Goal: Task Accomplishment & Management: Use online tool/utility

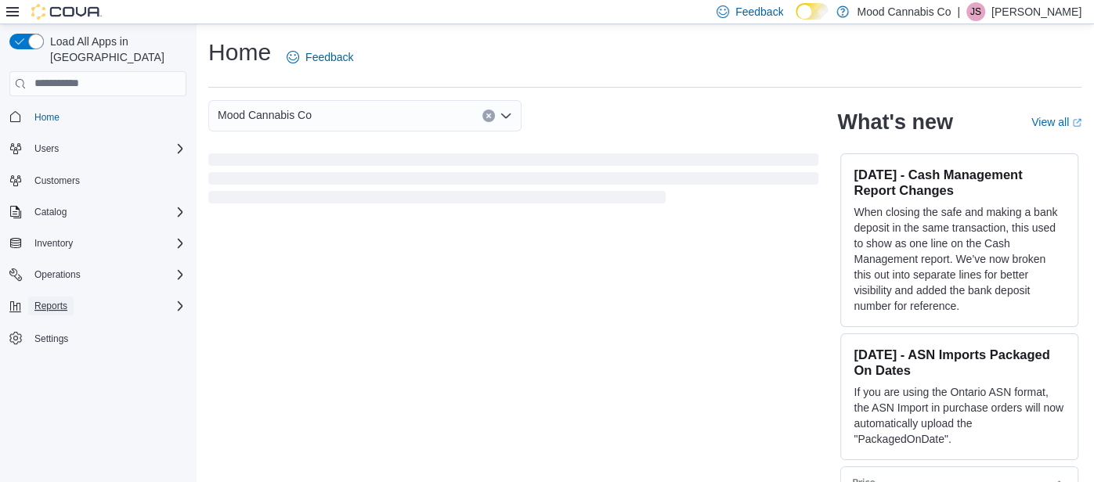
click at [52, 297] on span "Reports" at bounding box center [50, 306] width 33 height 19
click at [40, 344] on span "Reports" at bounding box center [44, 350] width 33 height 13
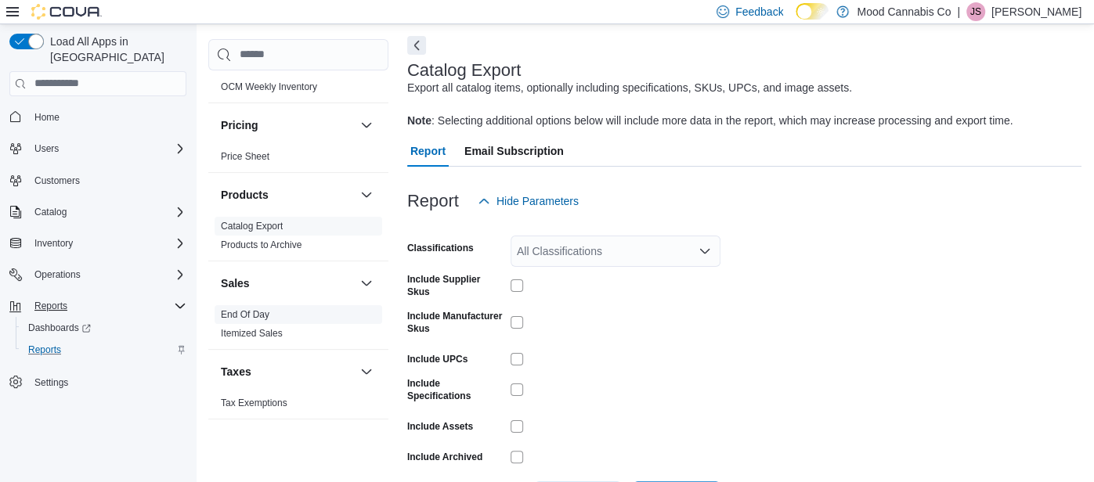
scroll to position [68, 0]
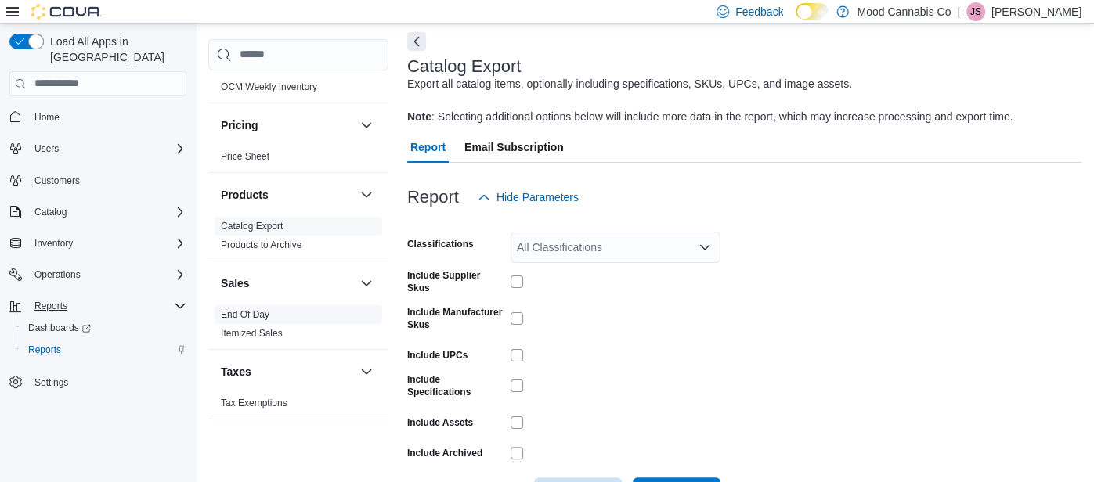
click at [272, 310] on span "End Of Day" at bounding box center [299, 314] width 168 height 19
click at [261, 312] on link "End Of Day" at bounding box center [245, 314] width 49 height 11
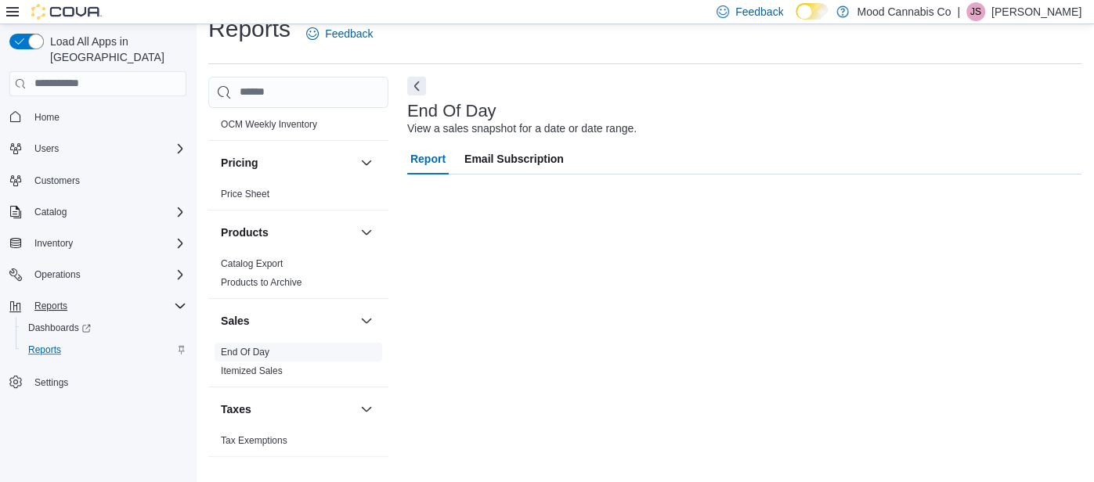
scroll to position [23, 0]
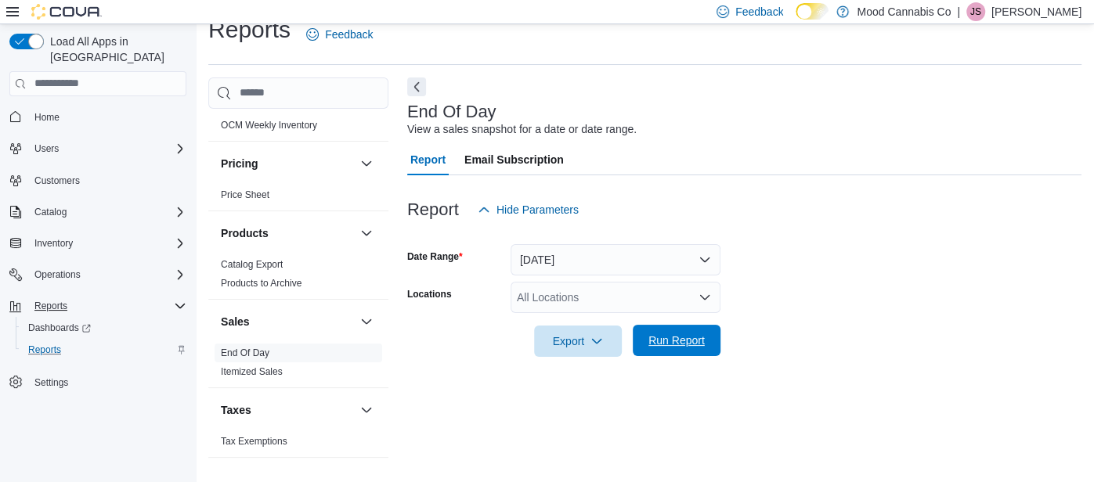
click at [659, 326] on span "Run Report" at bounding box center [676, 340] width 69 height 31
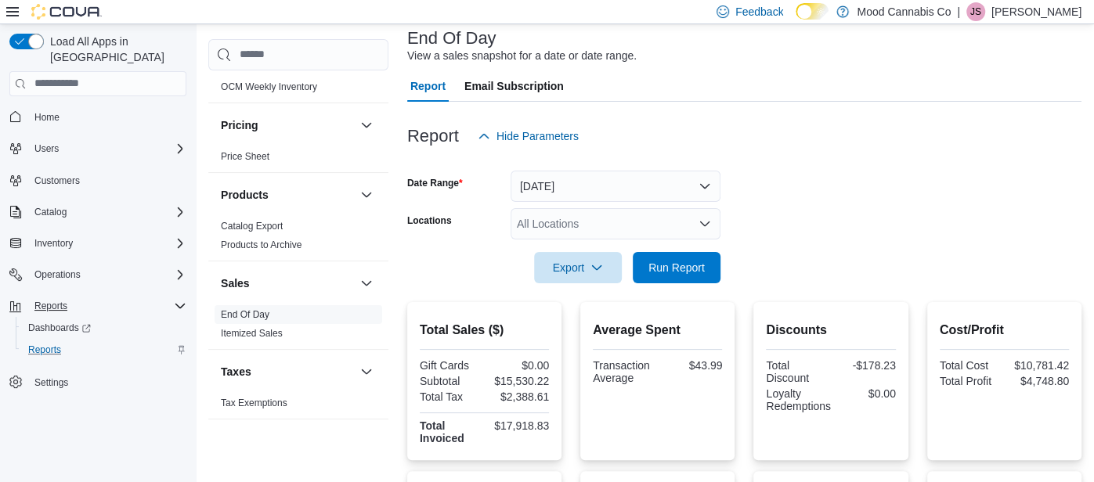
scroll to position [99, 0]
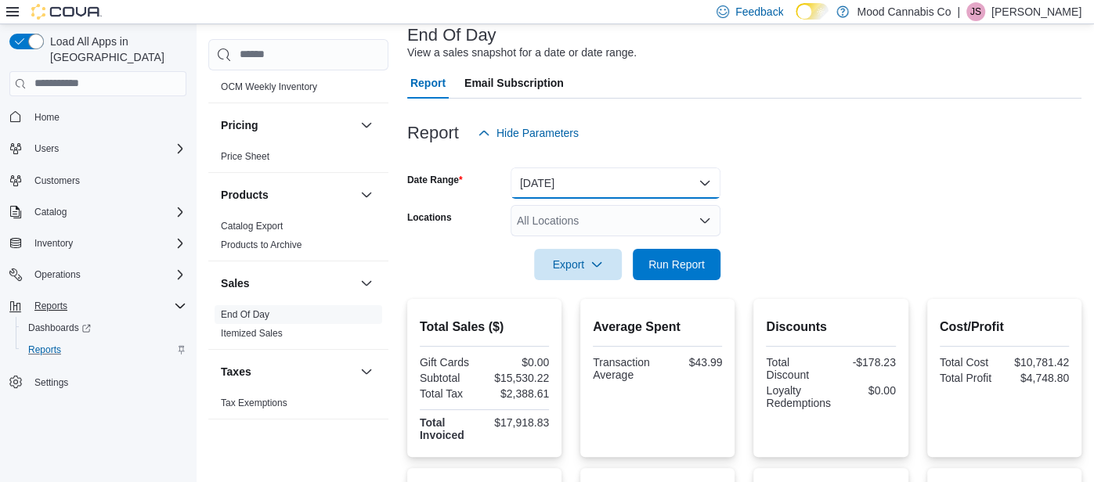
click at [712, 175] on button "Today" at bounding box center [615, 183] width 210 height 31
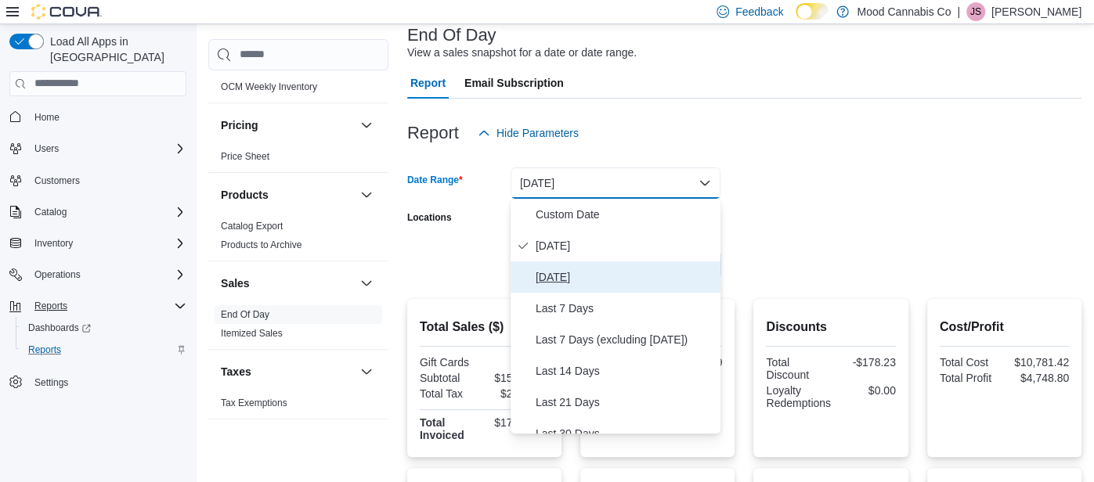
click at [658, 270] on span "Yesterday" at bounding box center [625, 277] width 179 height 19
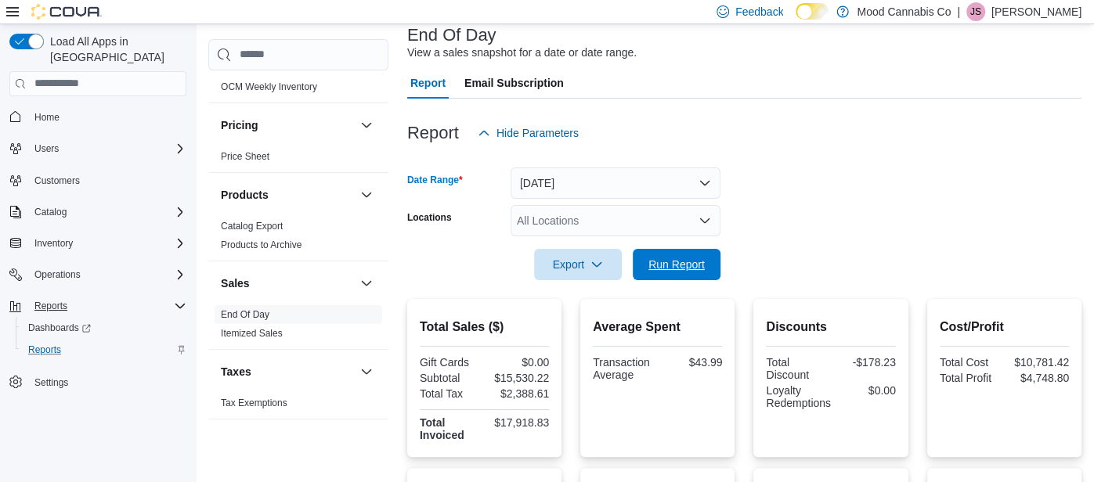
click at [658, 270] on span "Run Report" at bounding box center [676, 265] width 56 height 16
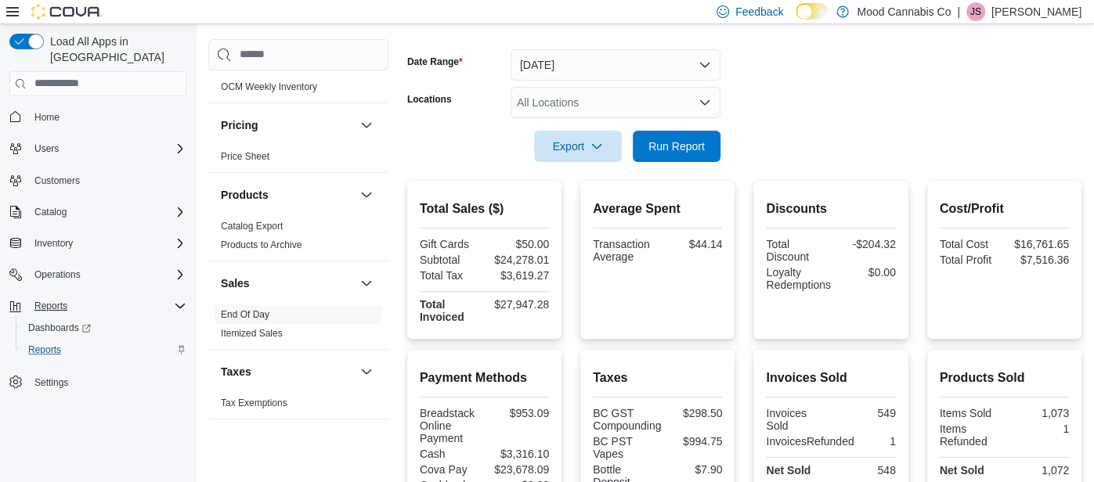
scroll to position [247, 0]
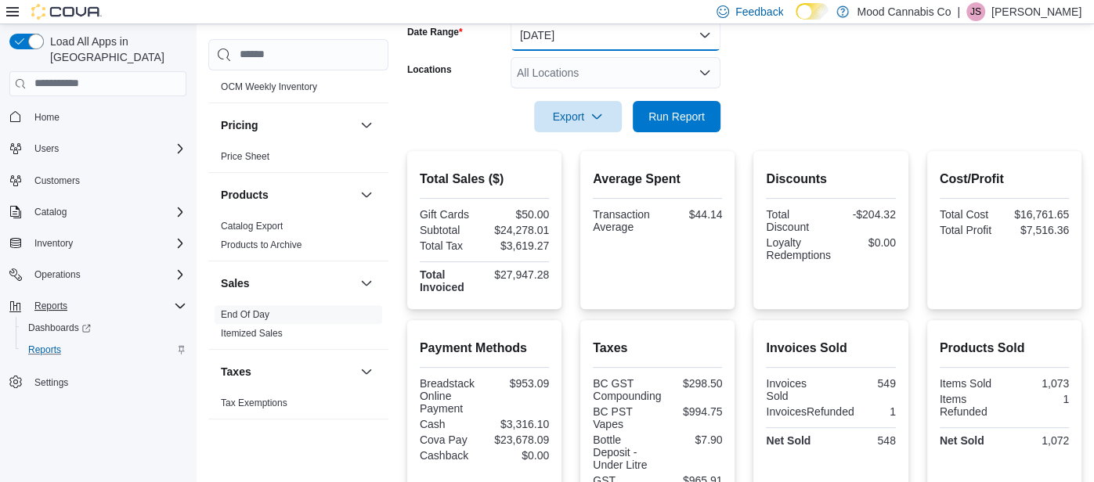
click at [635, 38] on button "Yesterday" at bounding box center [615, 35] width 210 height 31
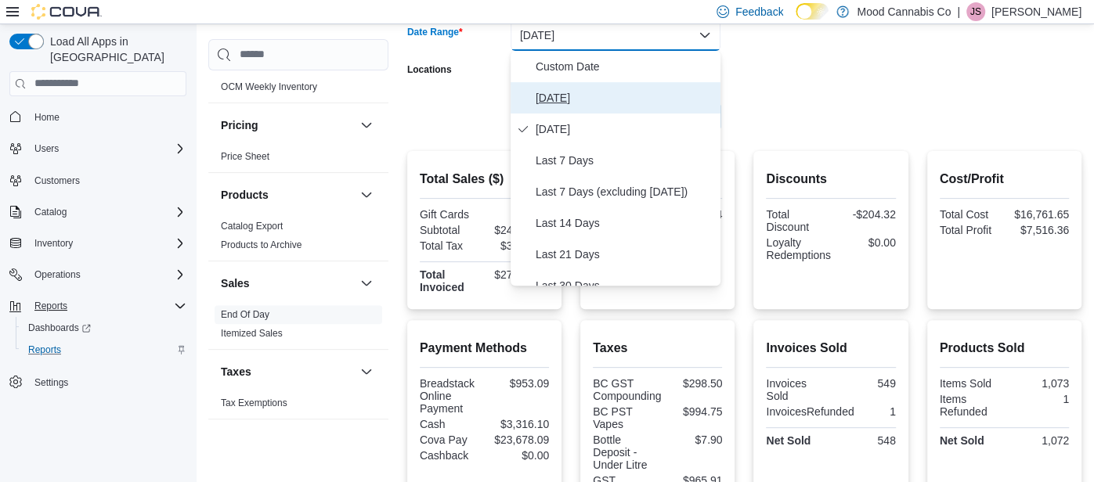
click at [635, 93] on span "Today" at bounding box center [625, 97] width 179 height 19
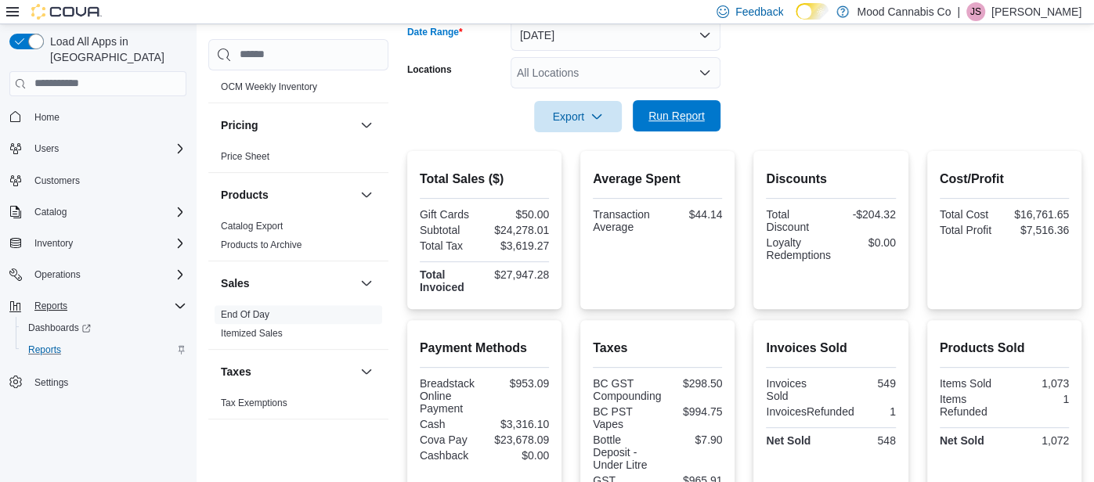
click at [665, 115] on span "Run Report" at bounding box center [676, 116] width 56 height 16
click at [579, 81] on div "All Locations" at bounding box center [615, 72] width 210 height 31
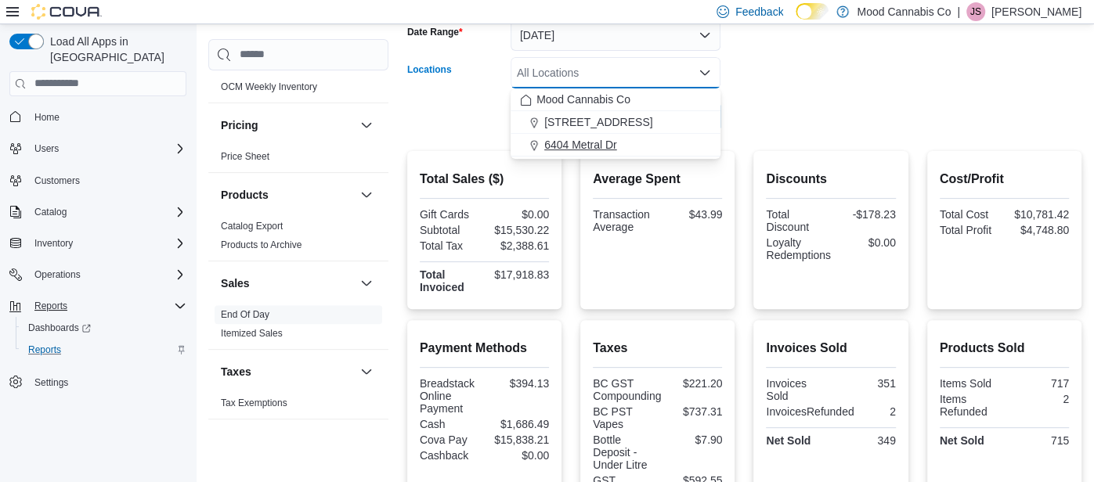
click at [586, 142] on span "6404 Metral Dr" at bounding box center [580, 145] width 73 height 16
click at [586, 142] on div at bounding box center [744, 141] width 674 height 19
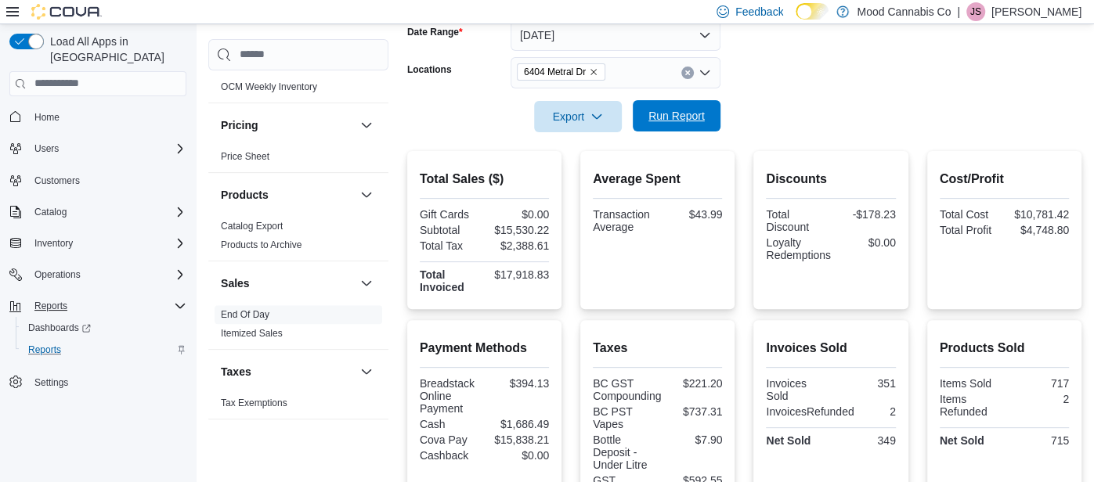
click at [657, 128] on span "Run Report" at bounding box center [676, 115] width 69 height 31
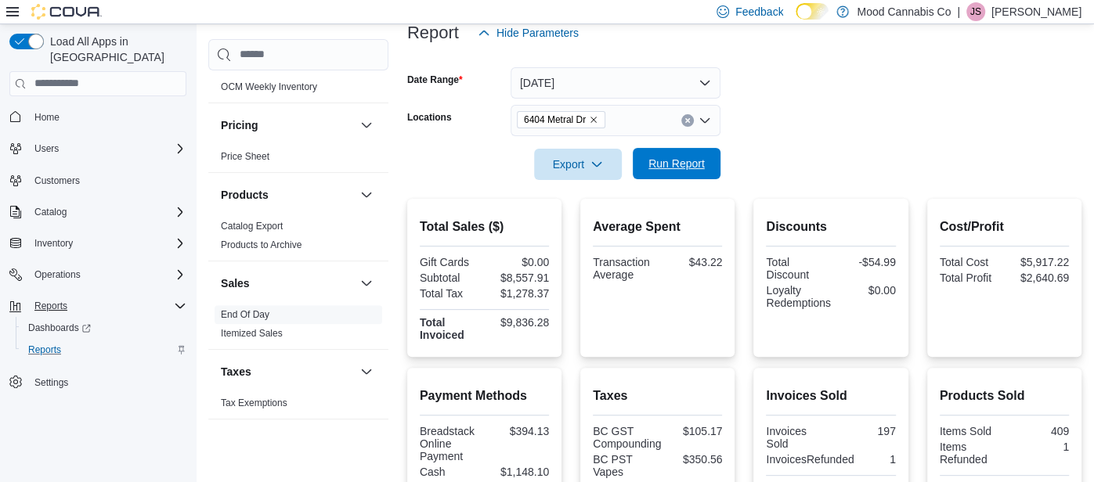
scroll to position [200, 0]
click at [688, 124] on button "Clear input" at bounding box center [687, 120] width 13 height 13
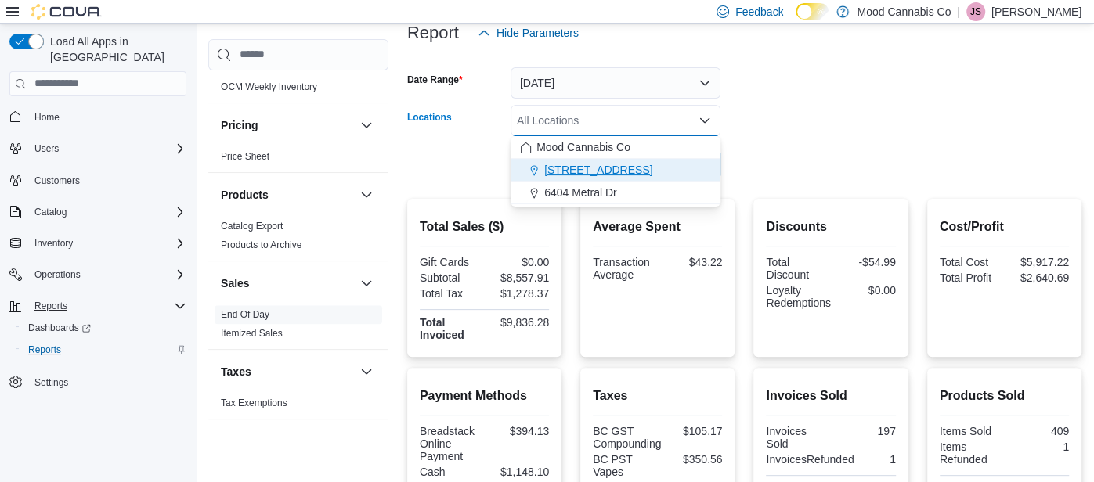
click at [686, 176] on div "3923 Victoria Ave" at bounding box center [615, 170] width 191 height 16
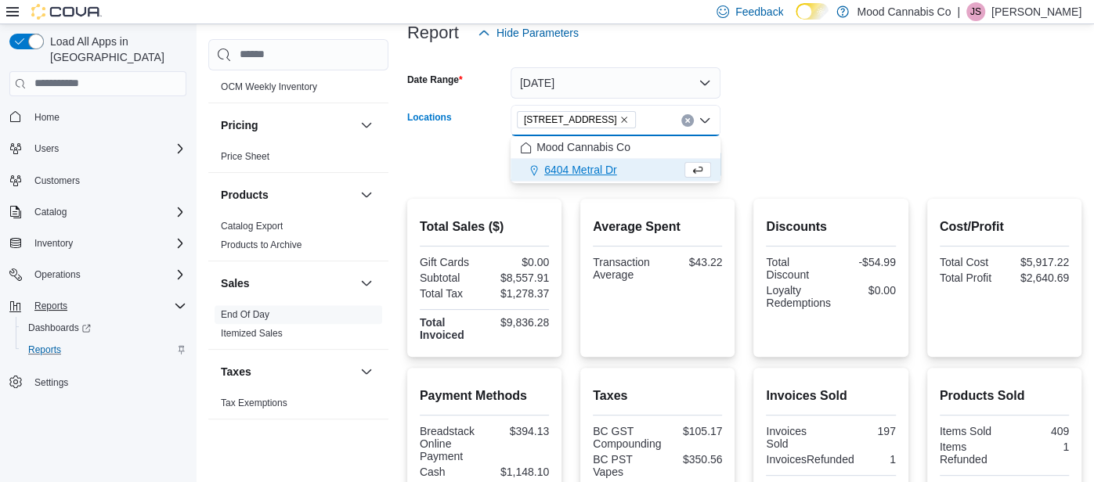
click at [686, 176] on span "Choose from the following options" at bounding box center [697, 170] width 27 height 16
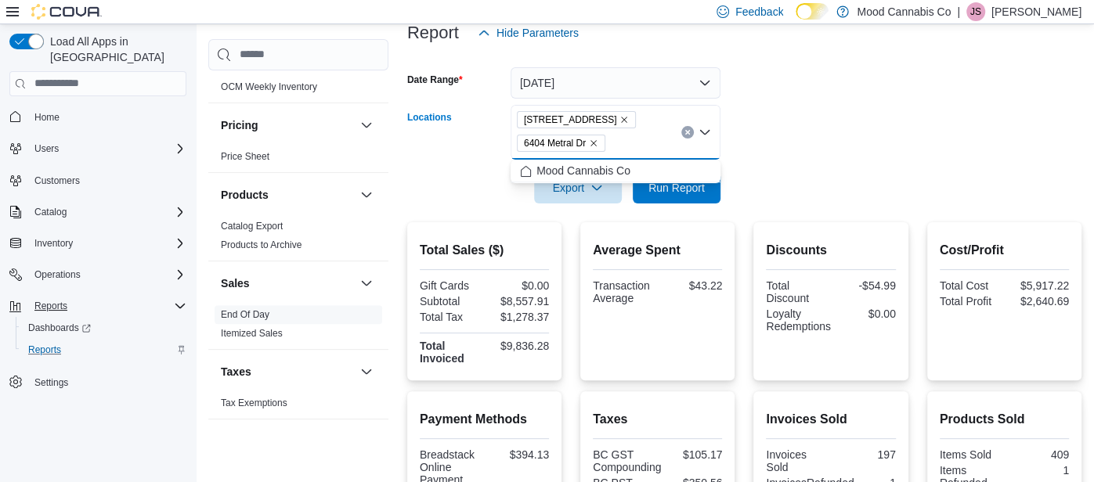
click at [595, 146] on icon "Remove 6404 Metral Dr from selection in this group" at bounding box center [593, 143] width 9 height 9
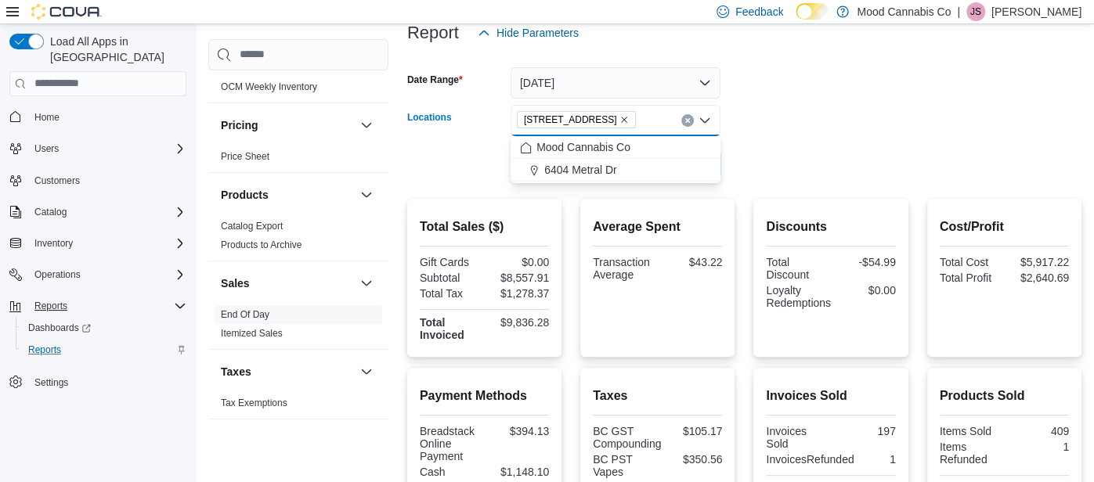
click at [748, 146] on div at bounding box center [744, 142] width 674 height 13
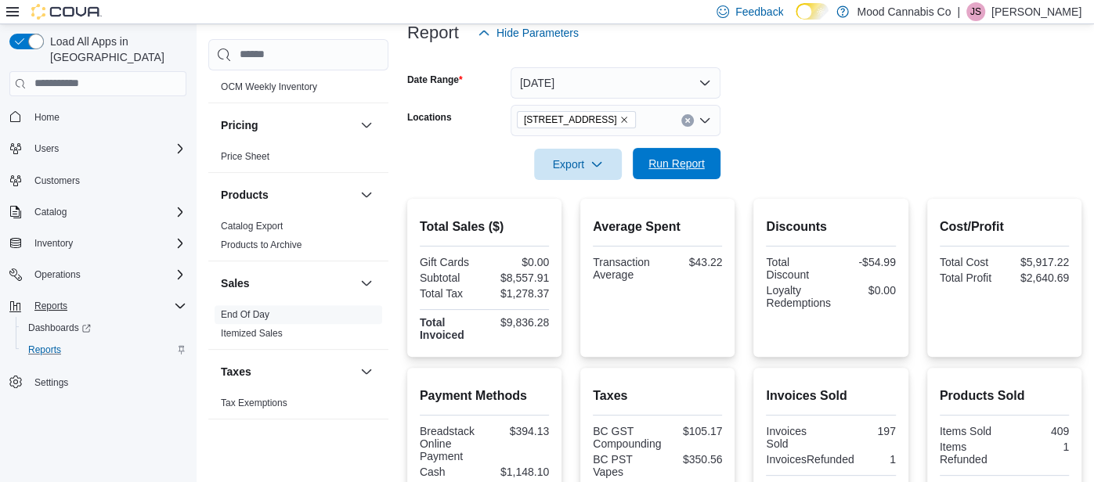
click at [655, 162] on span "Run Report" at bounding box center [676, 164] width 56 height 16
